Goal: Task Accomplishment & Management: Use online tool/utility

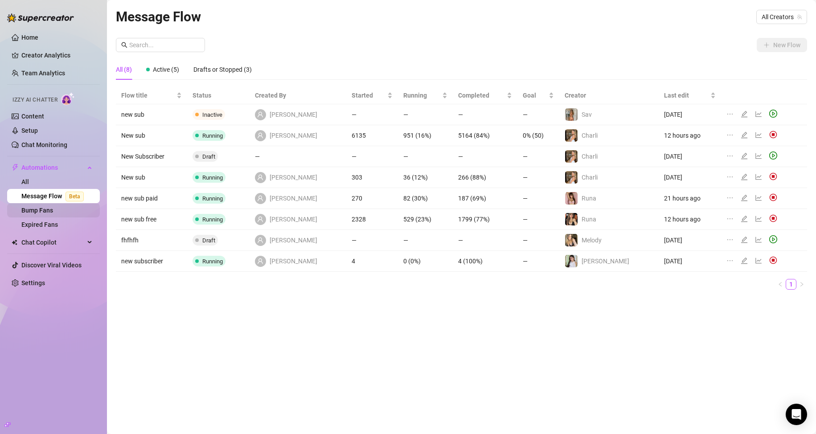
click at [52, 207] on link "Bump Fans" at bounding box center [37, 210] width 32 height 7
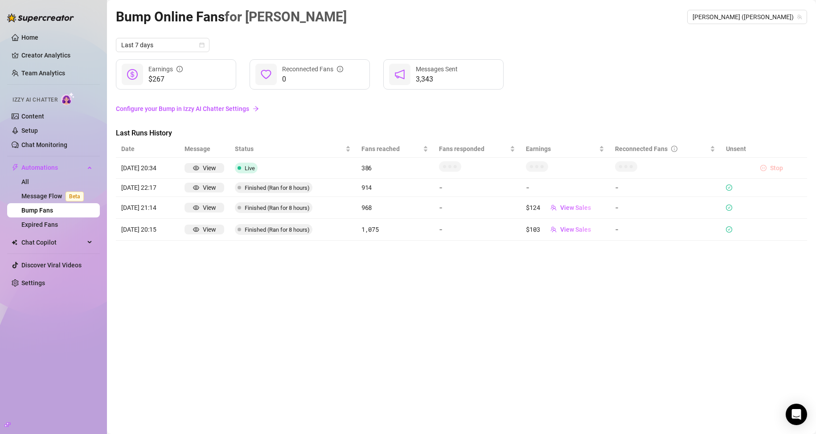
click at [771, 165] on span "Stop" at bounding box center [776, 167] width 13 height 7
click at [43, 115] on link "Content" at bounding box center [32, 116] width 23 height 7
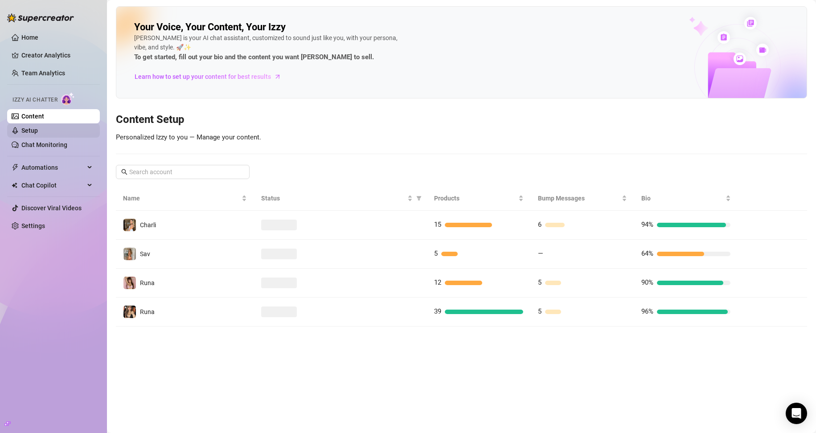
click at [38, 131] on link "Setup" at bounding box center [29, 130] width 16 height 7
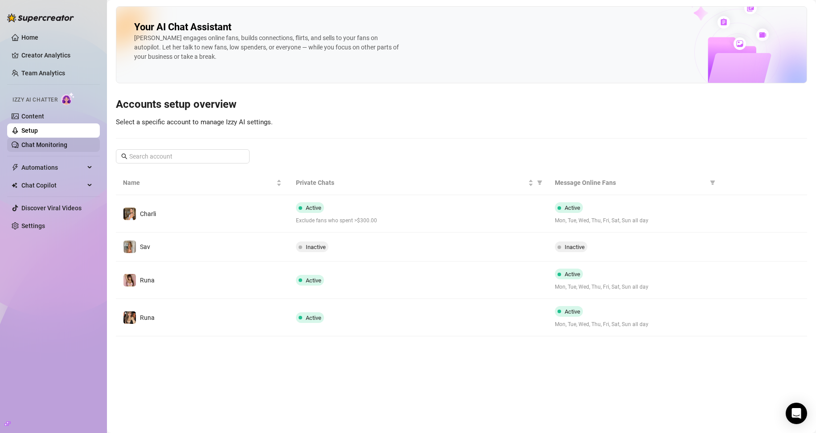
click at [43, 147] on link "Chat Monitoring" at bounding box center [44, 144] width 46 height 7
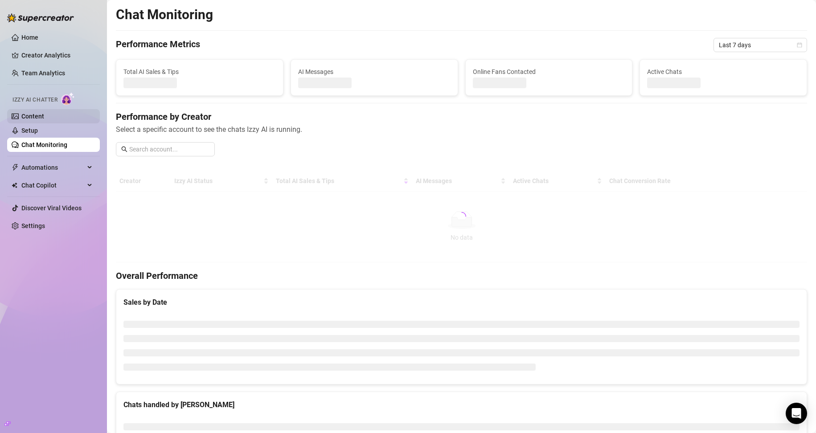
click at [44, 118] on link "Content" at bounding box center [32, 116] width 23 height 7
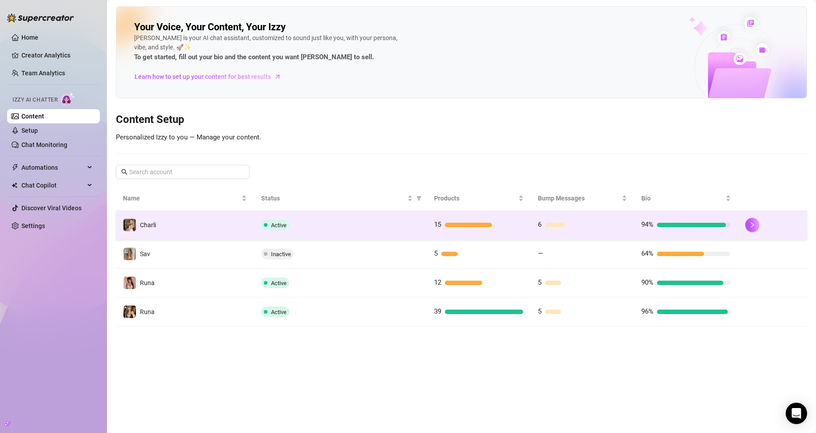
click at [317, 215] on td "Active" at bounding box center [340, 225] width 173 height 29
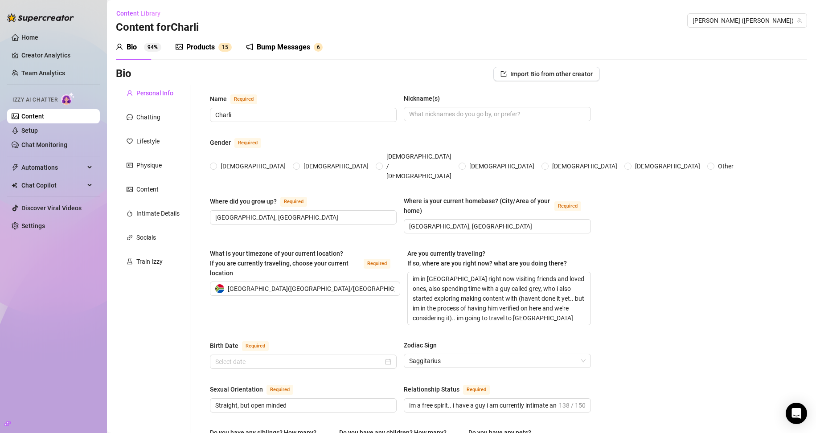
radio input "true"
type input "[DATE]"
click at [284, 47] on div "Bump Messages" at bounding box center [283, 47] width 53 height 11
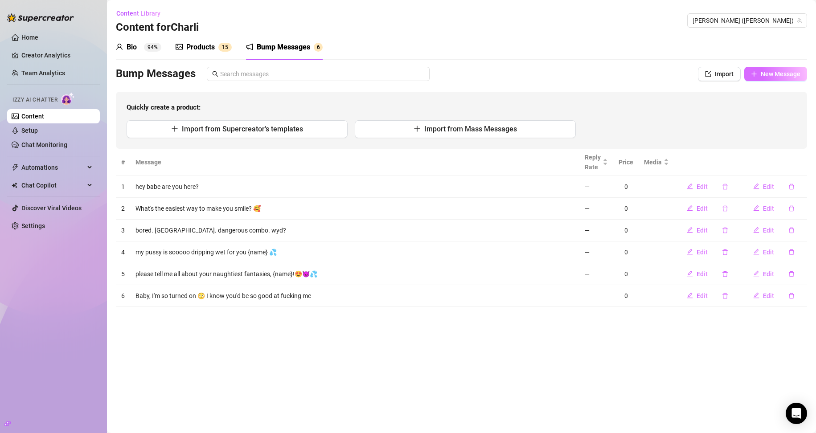
click at [388, 74] on button "New Message" at bounding box center [775, 74] width 63 height 14
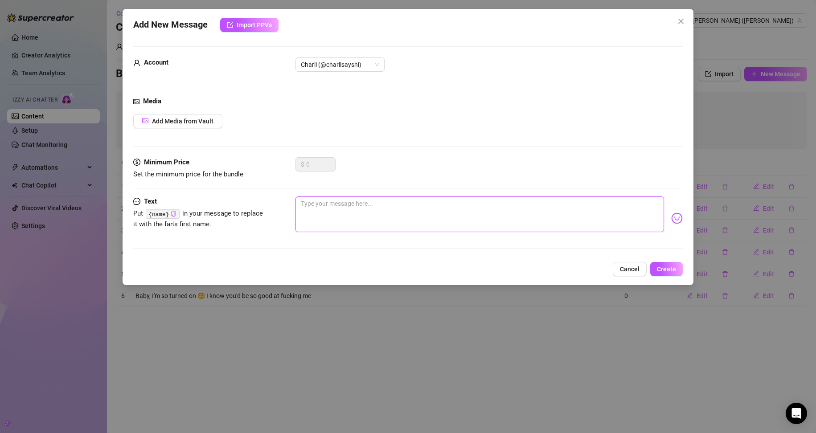
click at [354, 221] on textarea at bounding box center [479, 214] width 369 height 36
paste textarea ""I couldn’t decide which one to wear… so I tried all of them on for you 😇"
type textarea ""I couldn’t decide which one to wear… so I tried all of them on for you 😇"
click at [388, 269] on span "Create" at bounding box center [666, 268] width 19 height 7
